Goal: Task Accomplishment & Management: Manage account settings

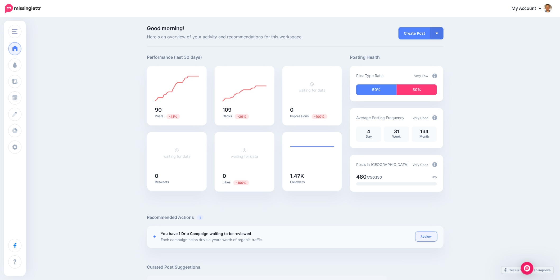
click at [429, 234] on link "Review" at bounding box center [426, 237] width 22 height 10
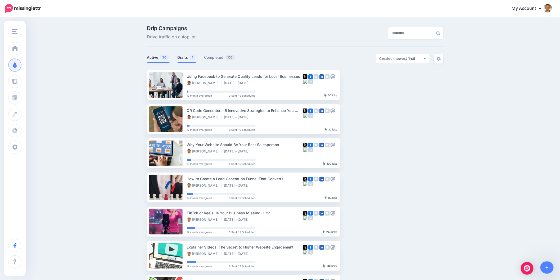
click at [186, 59] on link "Drafts 1" at bounding box center [186, 57] width 19 height 6
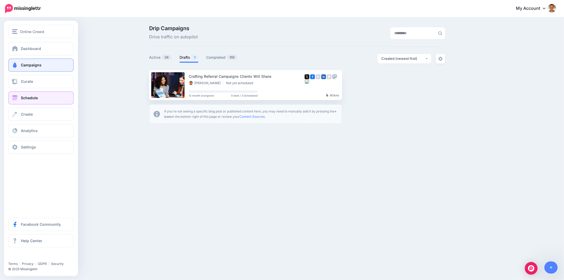
click at [15, 94] on link "Schedule" at bounding box center [41, 97] width 66 height 13
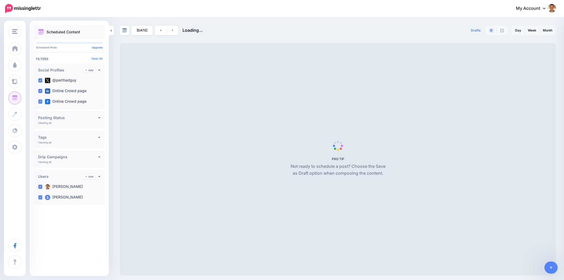
click at [14, 32] on img "button" at bounding box center [14, 31] width 5 height 5
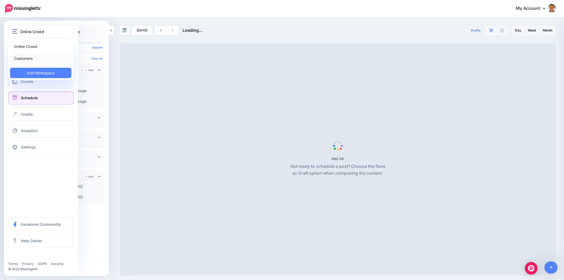
click at [26, 59] on link "Customers" at bounding box center [40, 58] width 61 height 10
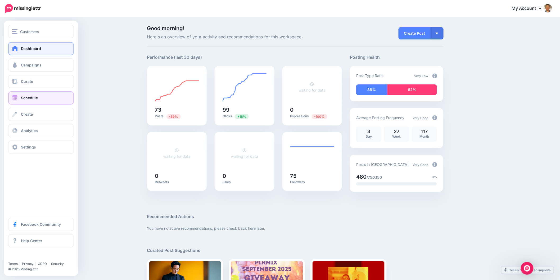
click at [19, 100] on link "Schedule" at bounding box center [41, 97] width 66 height 13
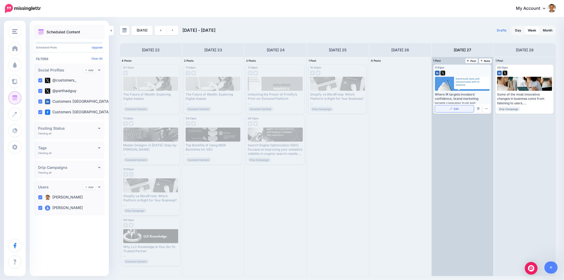
click at [454, 107] on span "Edit" at bounding box center [456, 108] width 5 height 3
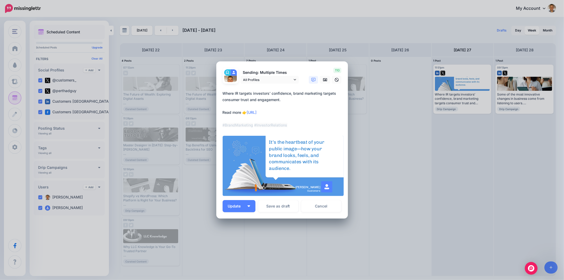
drag, startPoint x: 285, startPoint y: 113, endPoint x: 249, endPoint y: 112, distance: 36.2
click at [249, 112] on textarea "**********" at bounding box center [284, 109] width 122 height 38
click at [326, 205] on link "Cancel" at bounding box center [321, 206] width 40 height 12
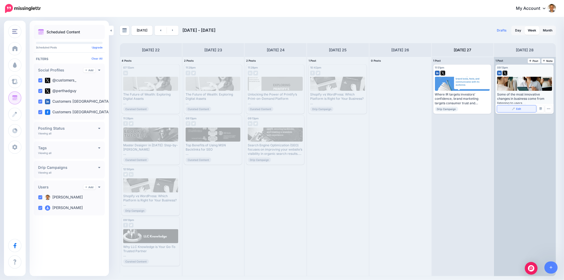
click at [516, 108] on link "Edit" at bounding box center [516, 108] width 39 height 7
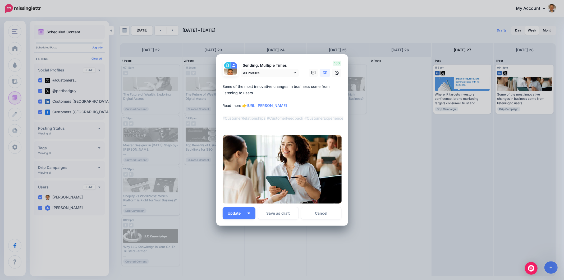
drag, startPoint x: 287, startPoint y: 104, endPoint x: 245, endPoint y: 106, distance: 42.1
click at [245, 106] on textarea "**********" at bounding box center [284, 105] width 122 height 44
click at [322, 214] on link "Cancel" at bounding box center [321, 213] width 40 height 12
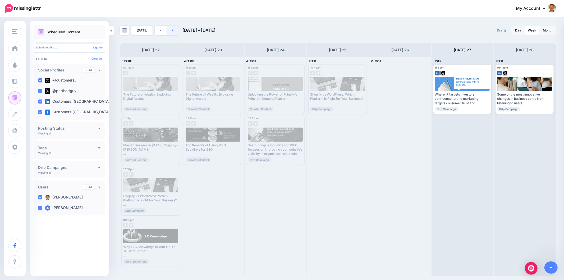
click at [171, 33] on link at bounding box center [173, 31] width 12 height 10
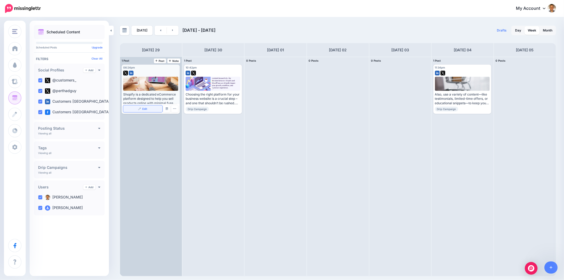
click at [144, 107] on span "Edit" at bounding box center [144, 108] width 5 height 3
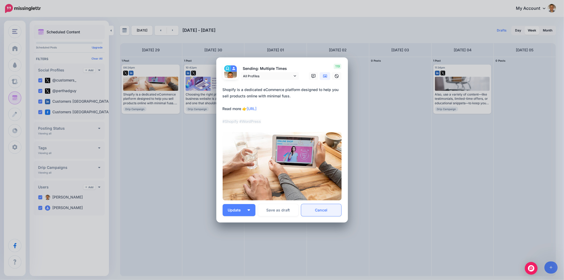
click at [321, 208] on link "Cancel" at bounding box center [321, 210] width 40 height 12
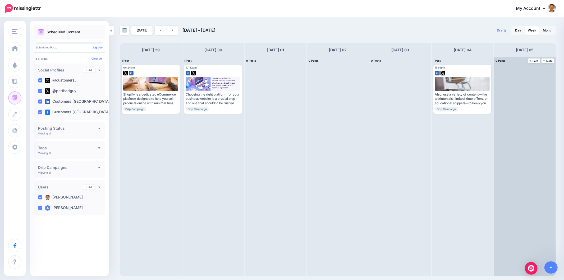
drag, startPoint x: 443, startPoint y: 22, endPoint x: 545, endPoint y: 57, distance: 107.6
click at [443, 22] on div "[DATE] [DATE] - [DATE] Drafts 0 Day Week Month PRO TIP" at bounding box center [282, 147] width 564 height 258
